Goal: Information Seeking & Learning: Check status

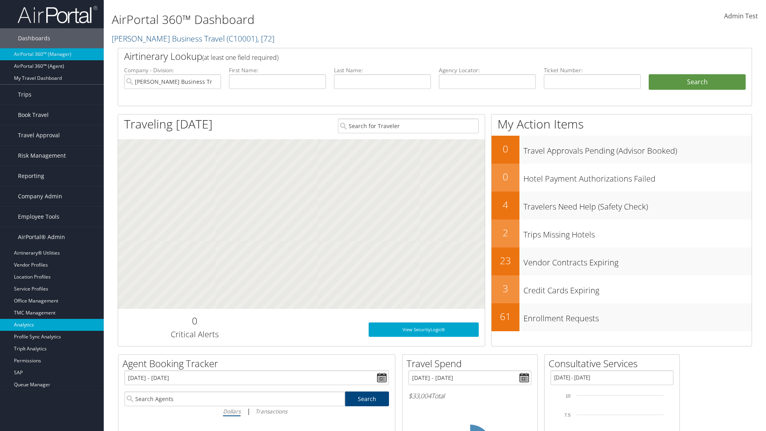
click at [52, 325] on link "Analytics" at bounding box center [52, 325] width 104 height 12
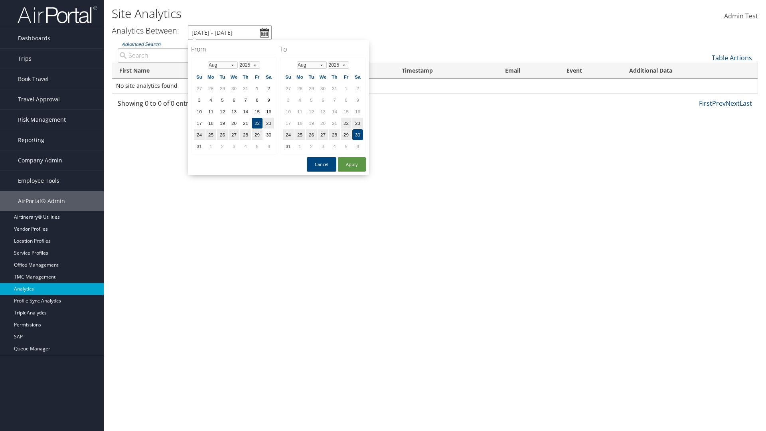
click at [230, 32] on input "8/22/2025 - 8/30/2025" at bounding box center [230, 32] width 84 height 15
click at [234, 88] on td "1" at bounding box center [234, 88] width 11 height 11
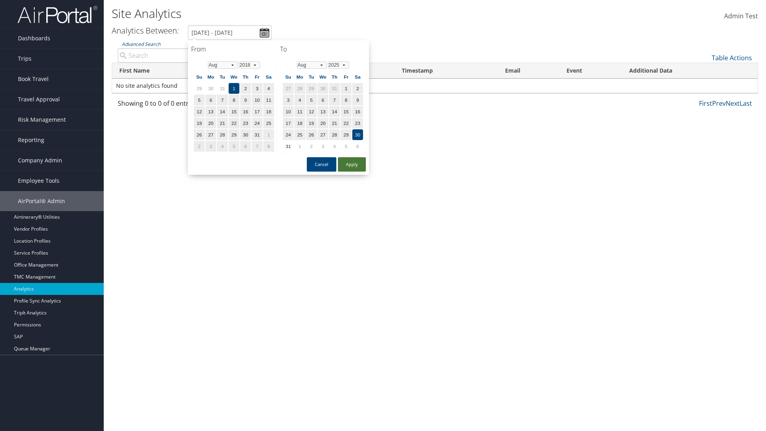
click at [352, 164] on button "Apply" at bounding box center [352, 164] width 28 height 14
type input "8/1/2018 - 8/30/2025"
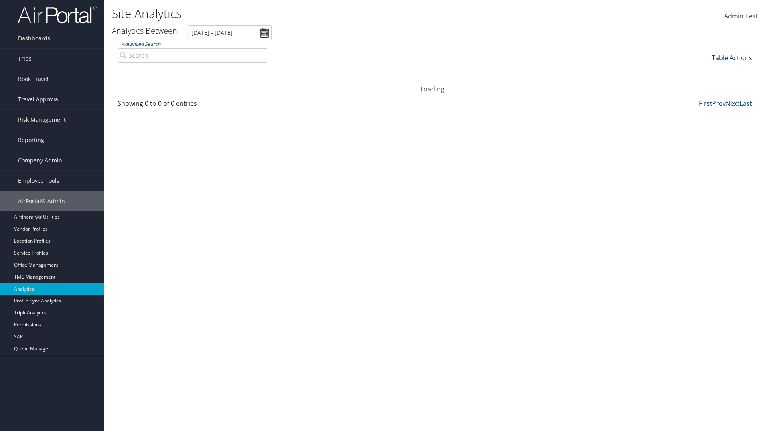
click at [192, 55] on input "Advanced Search" at bounding box center [193, 55] width 150 height 14
type input "Wanda"
